Goal: Transaction & Acquisition: Purchase product/service

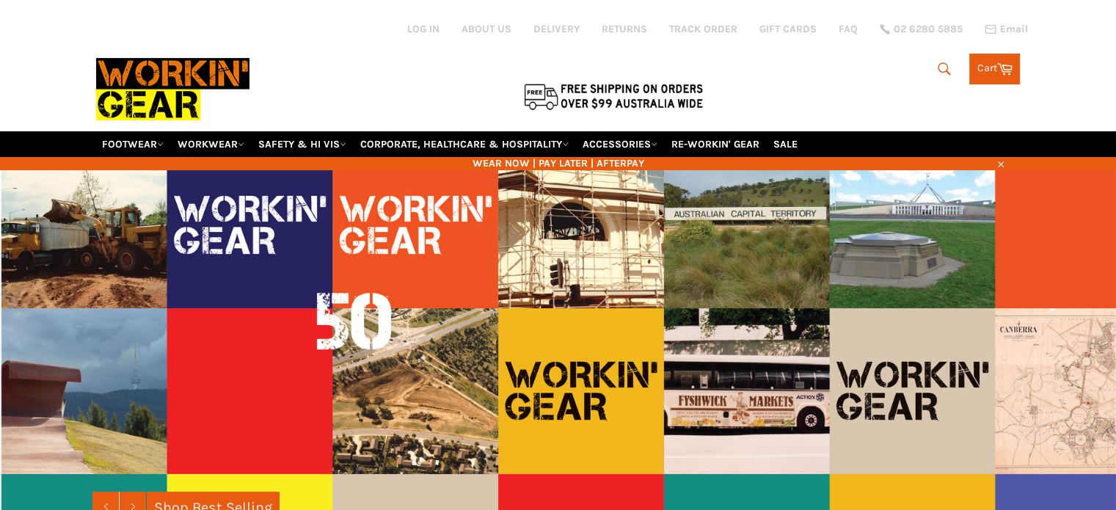
click at [944, 61] on icon "submit" at bounding box center [944, 69] width 16 height 16
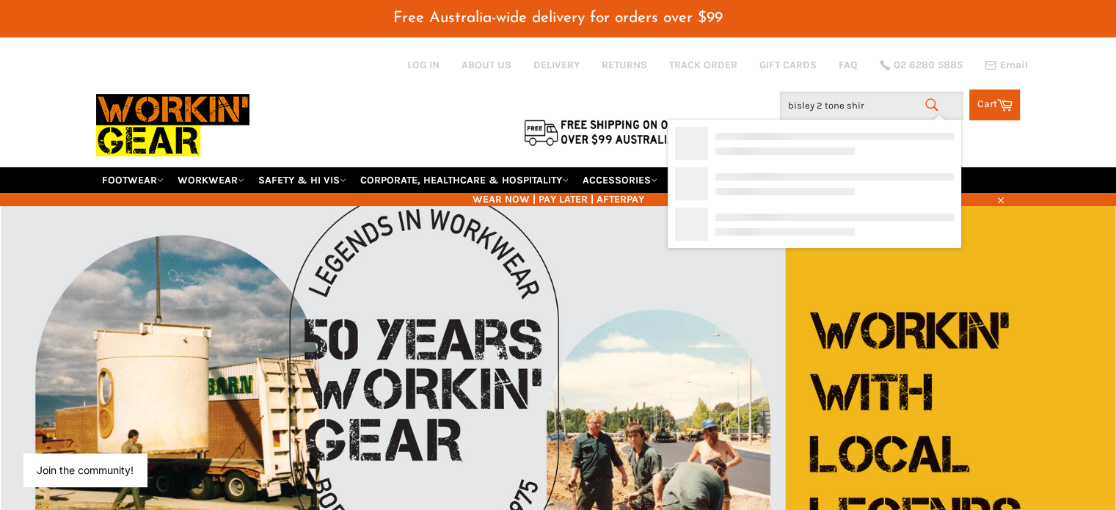
type input "bisley 2 tone shirt"
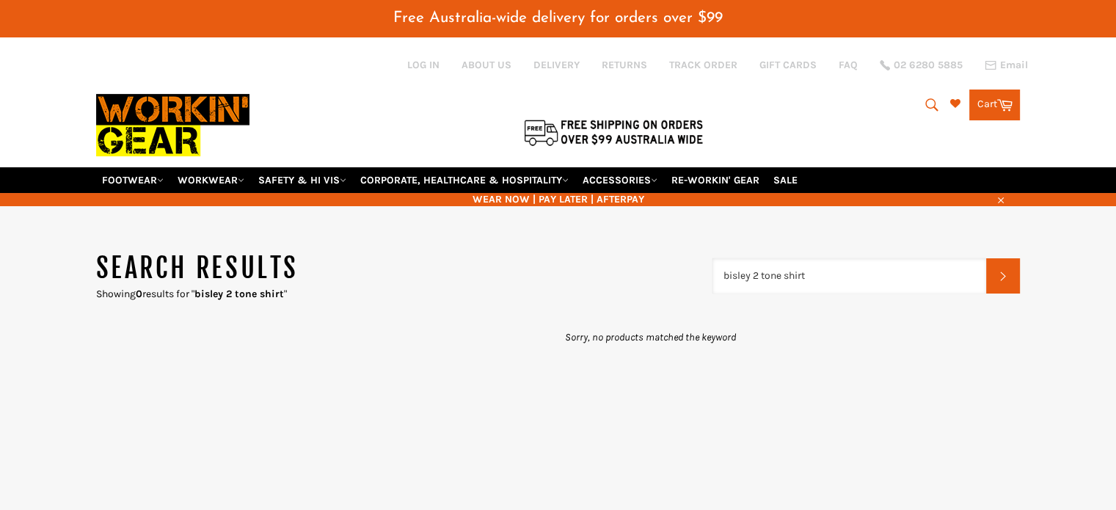
click at [817, 258] on input "bisley 2 tone shirt" at bounding box center [849, 275] width 274 height 35
drag, startPoint x: 825, startPoint y: 259, endPoint x: 754, endPoint y: 255, distance: 71.3
click at [754, 258] on input "bisley 2 tone shirt" at bounding box center [849, 275] width 274 height 35
type input "bisley"
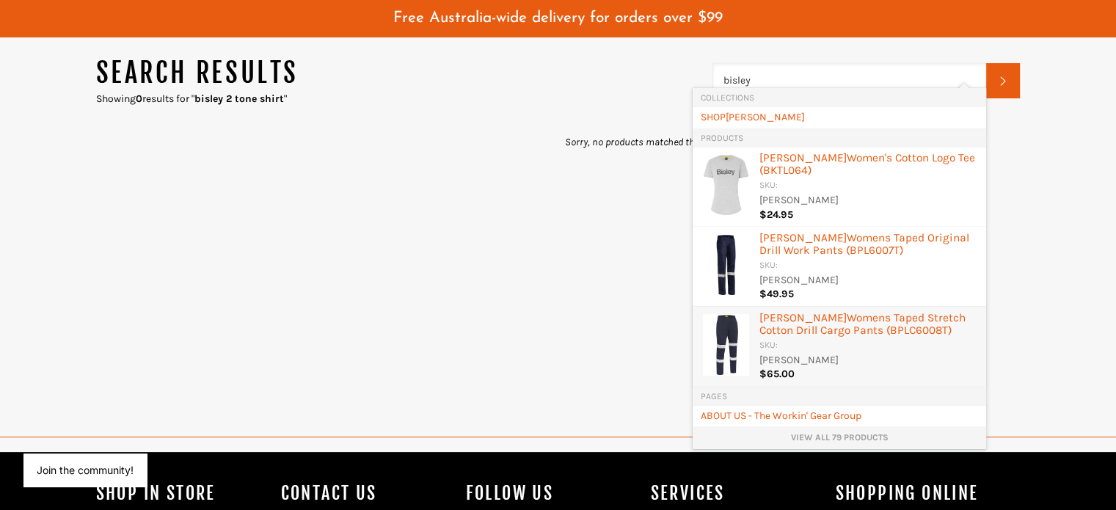
scroll to position [220, 0]
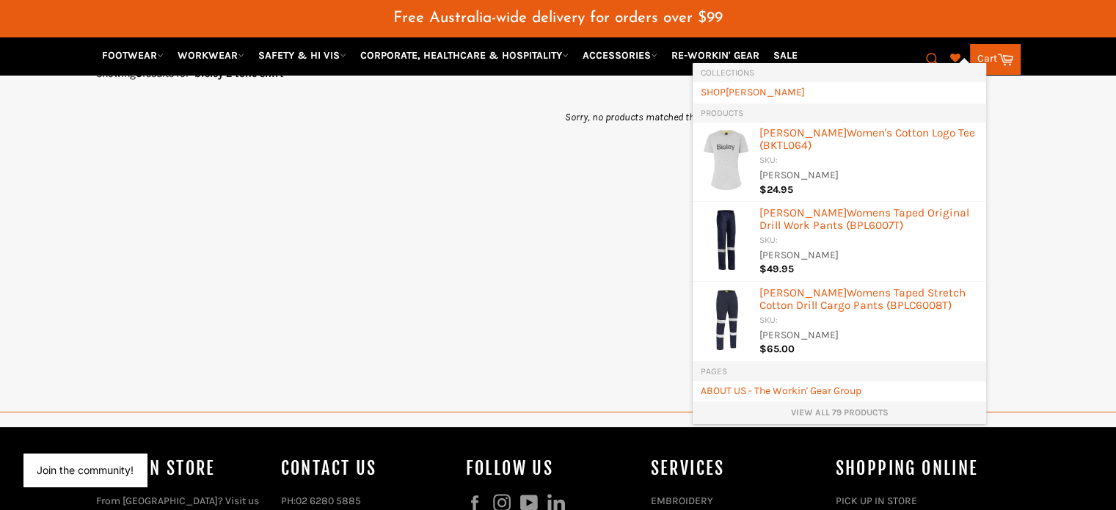
click at [870, 412] on link "View all 79 products" at bounding box center [839, 412] width 279 height 12
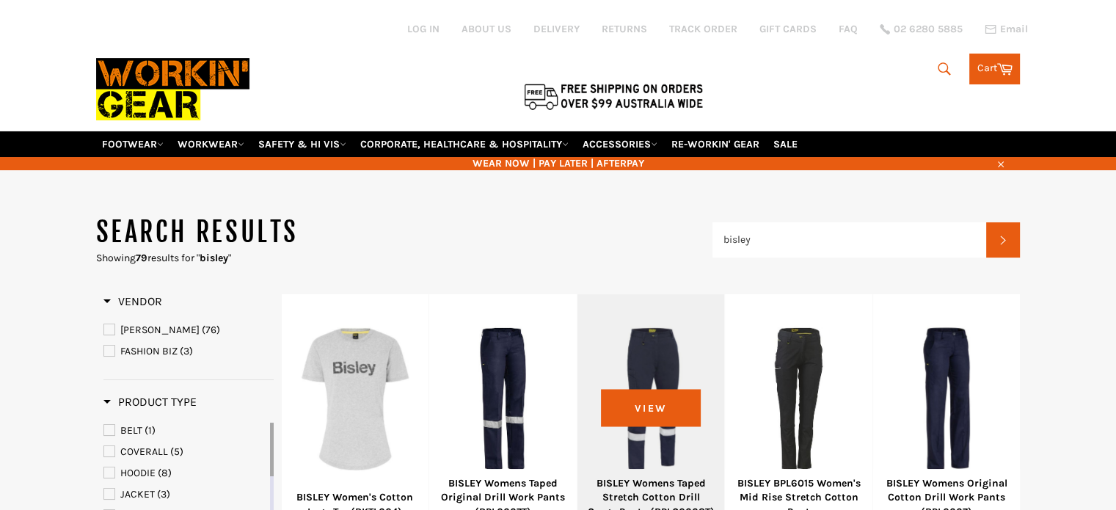
type input "bisley"
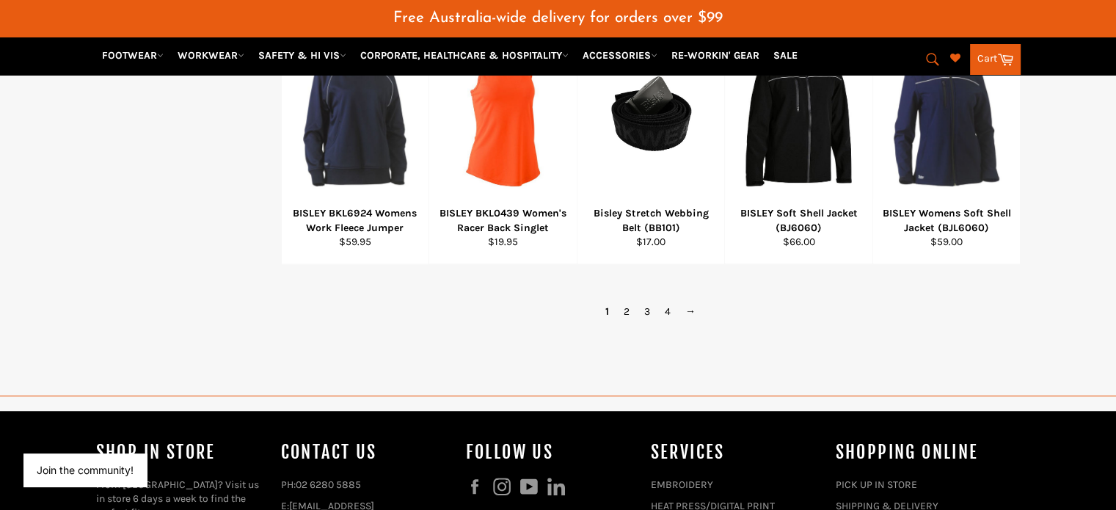
scroll to position [1101, 0]
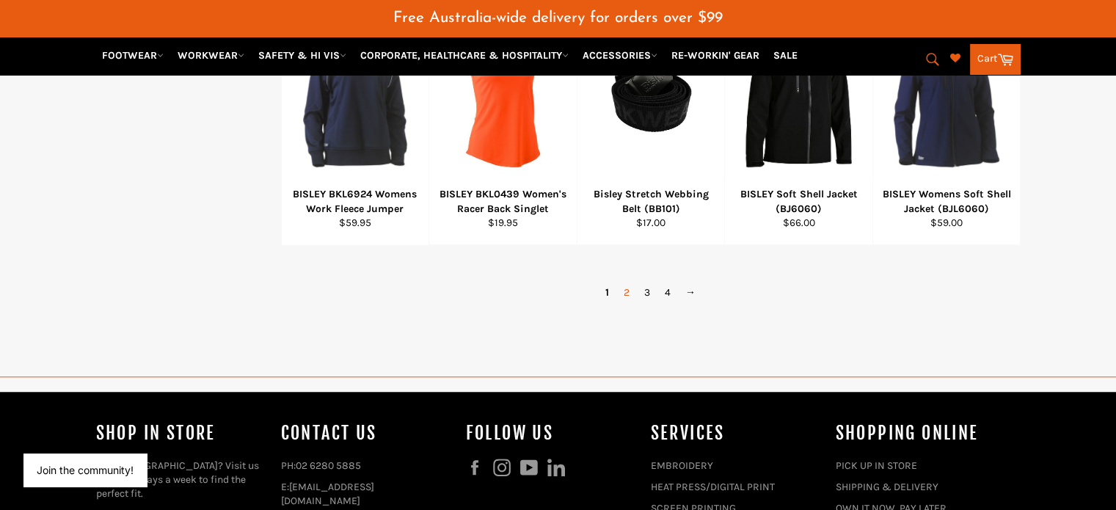
click at [623, 282] on link "2" at bounding box center [626, 292] width 21 height 21
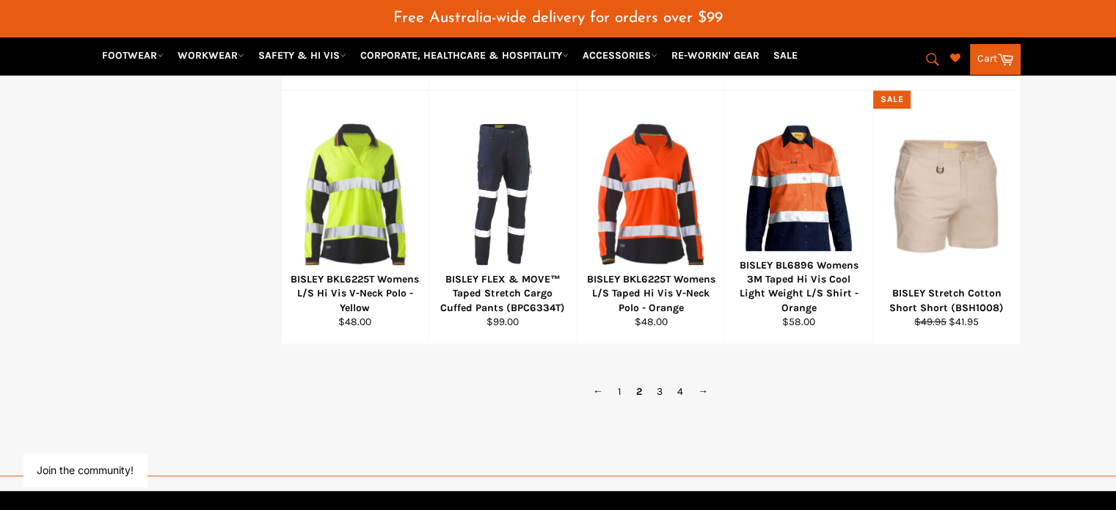
scroll to position [1155, 0]
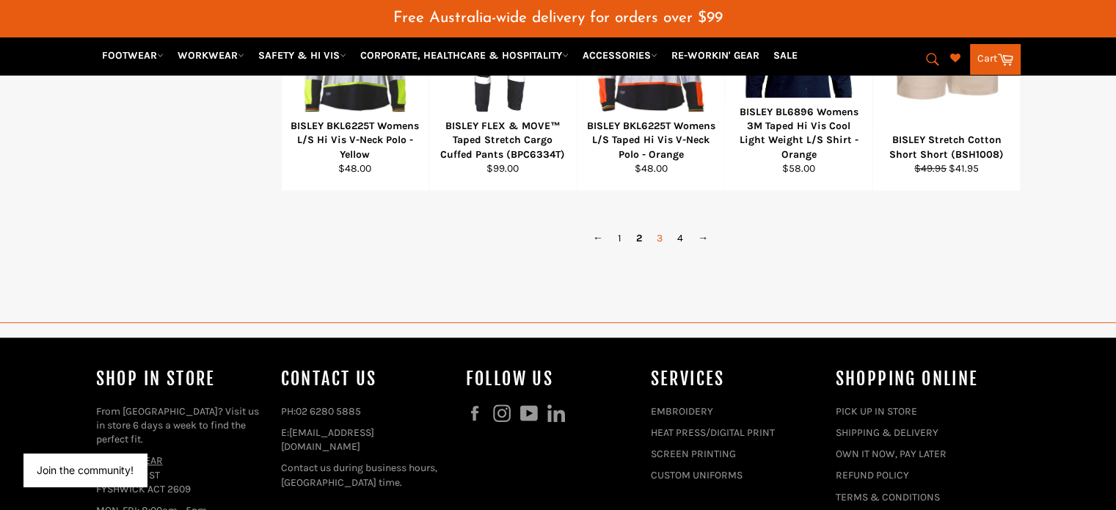
click at [657, 227] on link "3" at bounding box center [659, 237] width 21 height 21
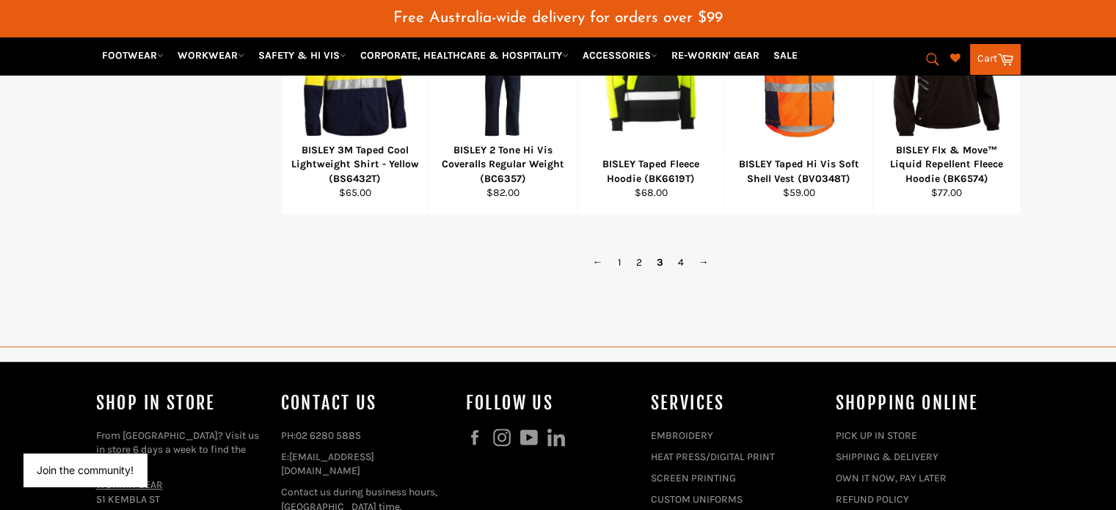
scroll to position [1155, 0]
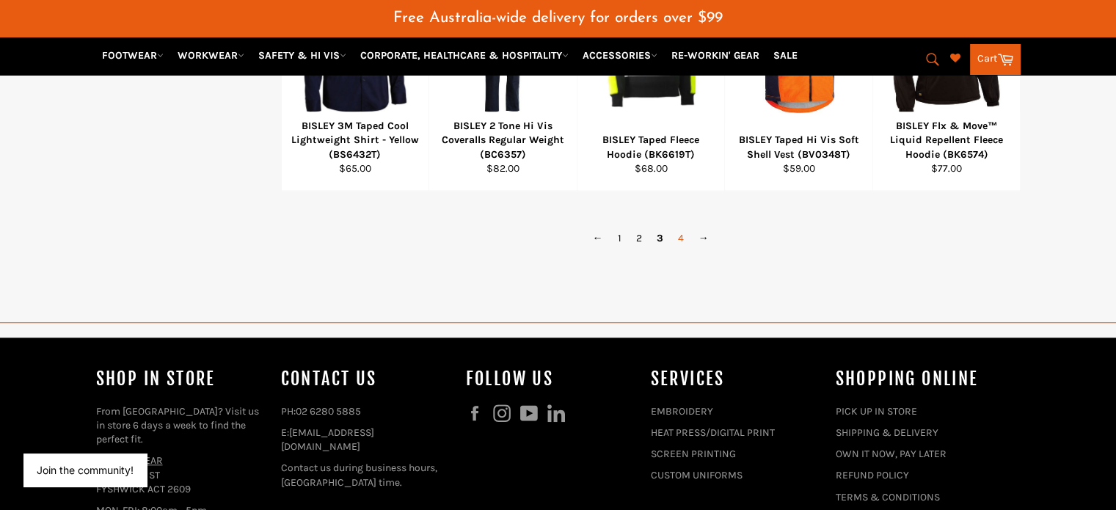
click at [683, 227] on link "4" at bounding box center [681, 237] width 21 height 21
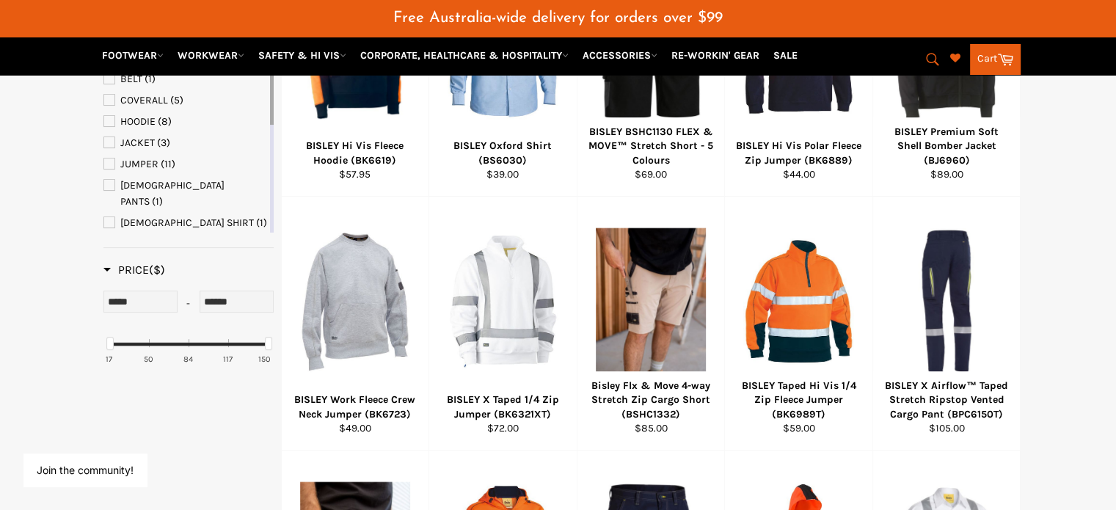
scroll to position [274, 0]
